Goal: Information Seeking & Learning: Learn about a topic

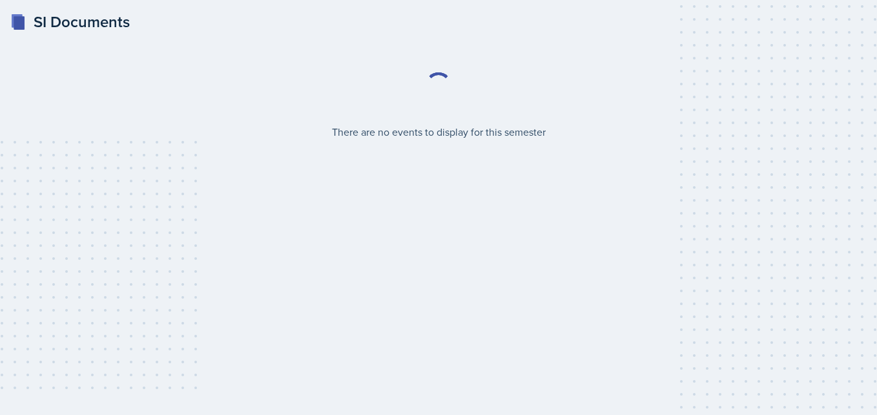
select select "2bed604d-1099-4043-b1bc-2365e8740244"
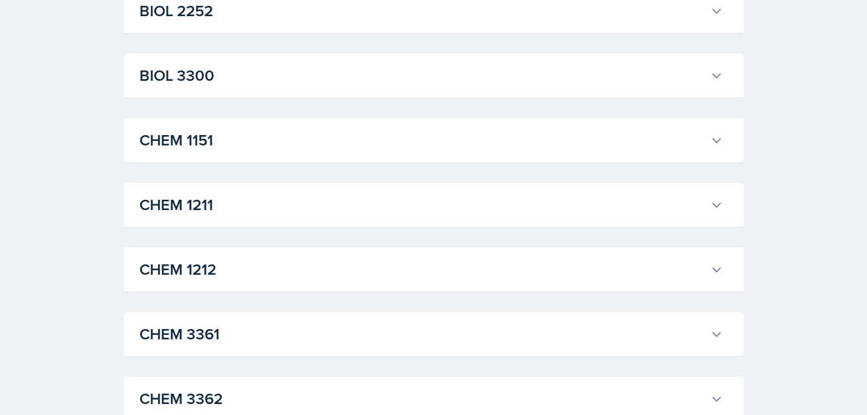
scroll to position [523, 0]
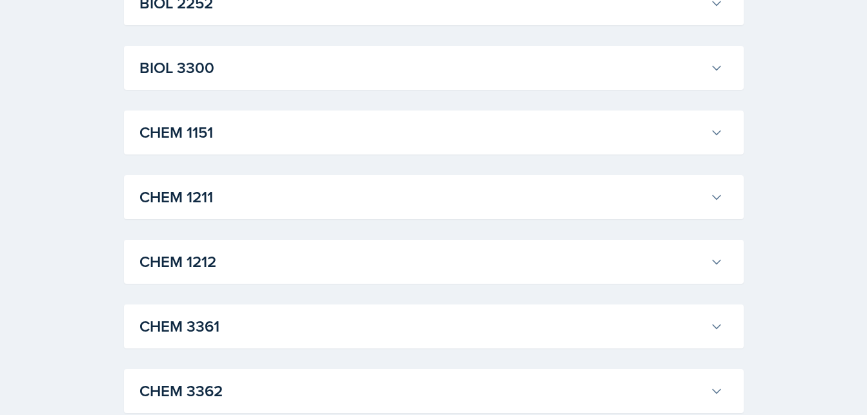
click at [396, 183] on button "CHEM 1211" at bounding box center [431, 197] width 589 height 28
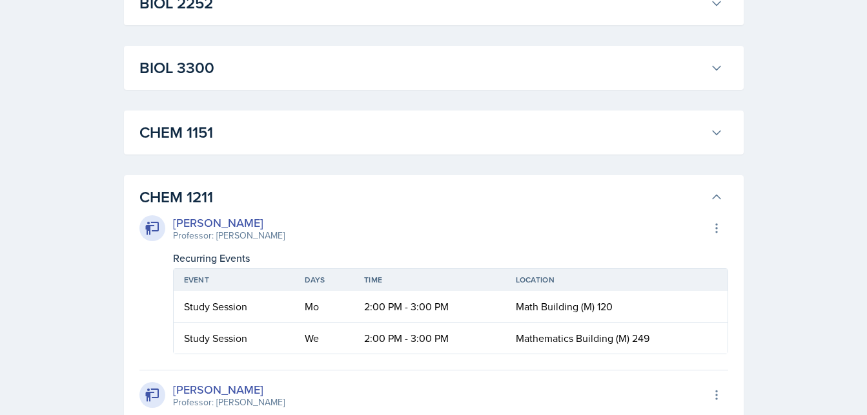
click at [311, 304] on td "Mo" at bounding box center [323, 307] width 59 height 32
drag, startPoint x: 311, startPoint y: 304, endPoint x: 342, endPoint y: 304, distance: 31.0
click at [342, 304] on td "Mo" at bounding box center [323, 307] width 59 height 32
drag, startPoint x: 342, startPoint y: 304, endPoint x: 309, endPoint y: 300, distance: 33.9
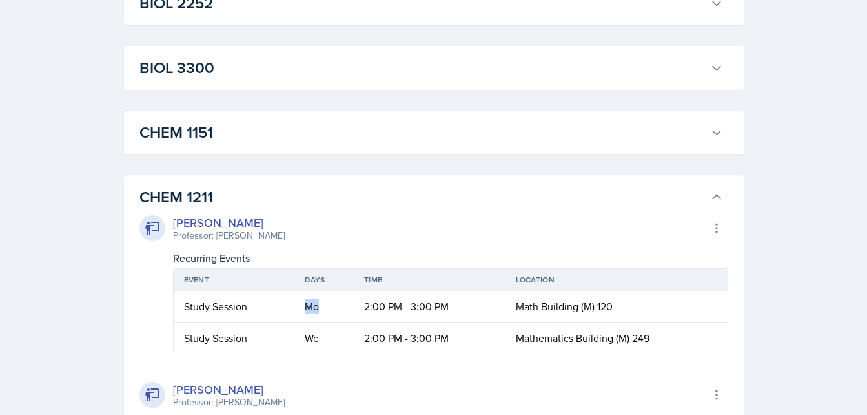
click at [309, 300] on td "Mo" at bounding box center [323, 307] width 59 height 32
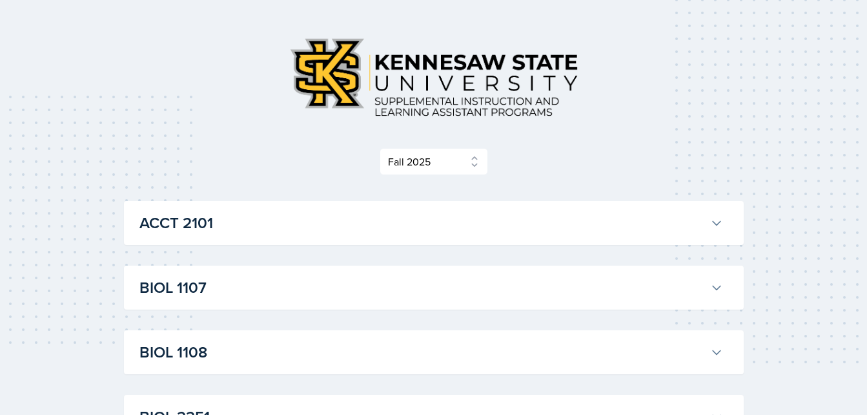
scroll to position [0, 0]
